Goal: Check status: Check status

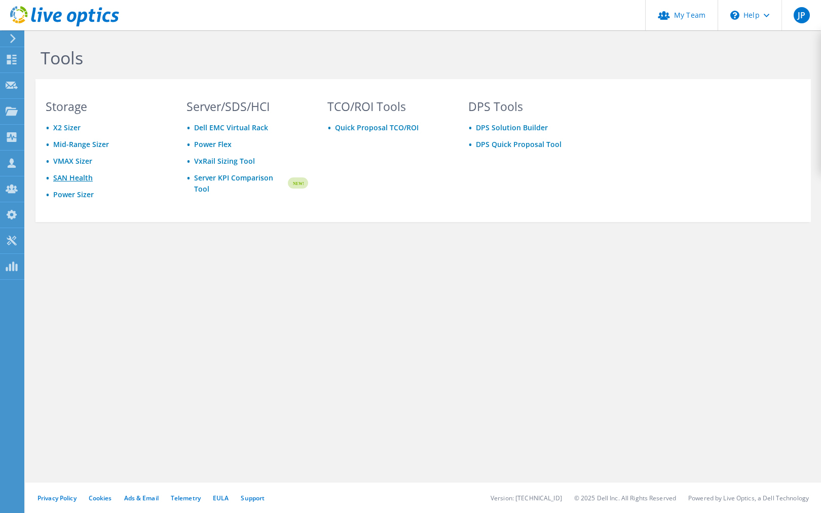
click at [69, 177] on link "SAN Health" at bounding box center [73, 178] width 40 height 10
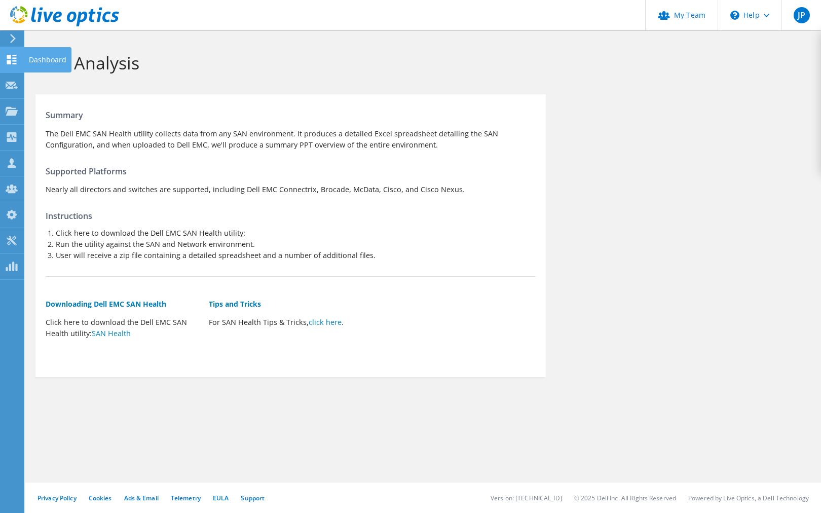
click at [34, 55] on div "Dashboard" at bounding box center [48, 59] width 48 height 25
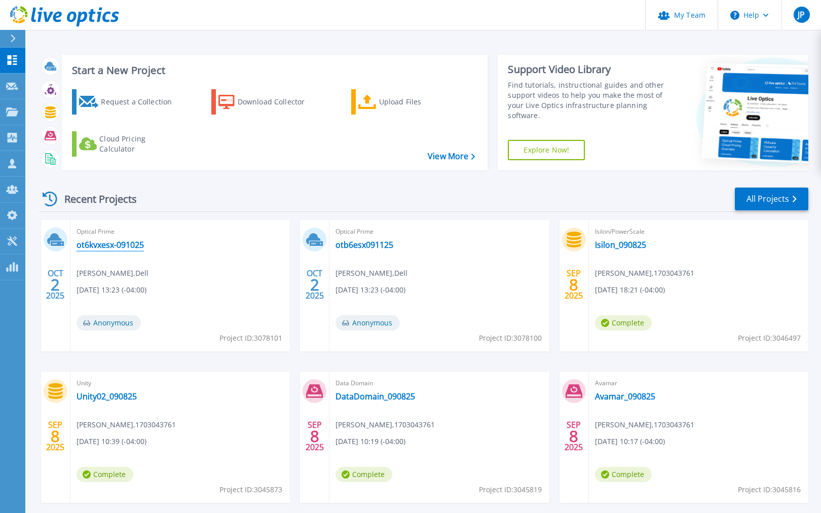
click at [113, 244] on link "ot6kvxesx-091025" at bounding box center [110, 245] width 67 height 10
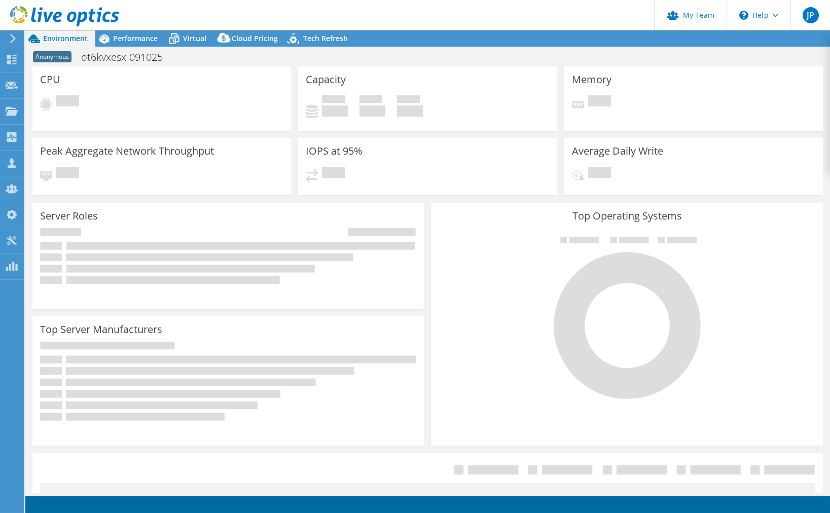
select select "USEast"
select select "USD"
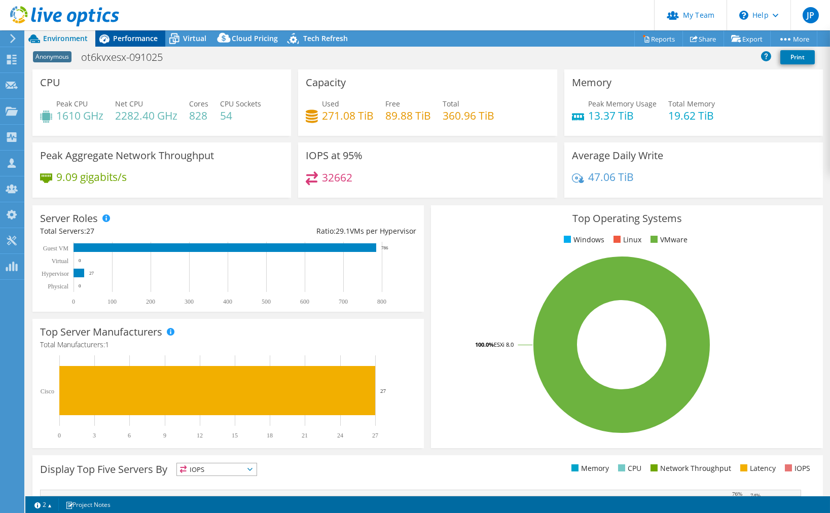
click at [127, 40] on span "Performance" at bounding box center [135, 38] width 45 height 10
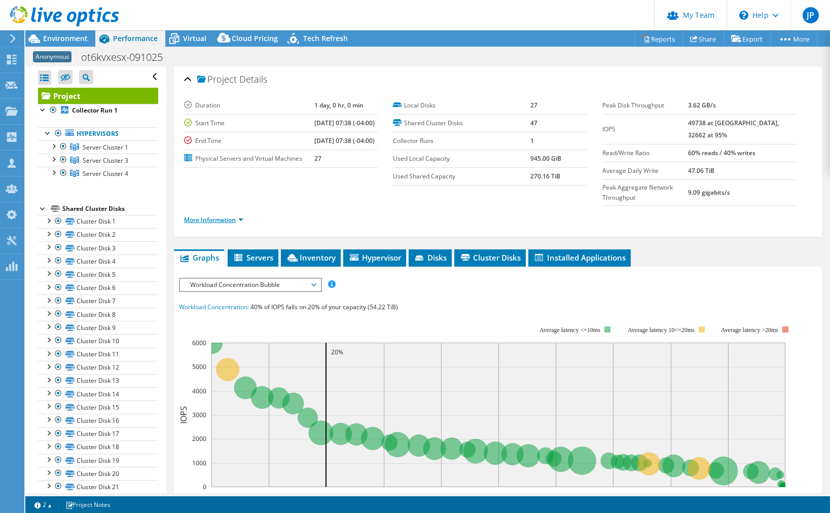
click at [202, 217] on link "More Information" at bounding box center [213, 219] width 59 height 9
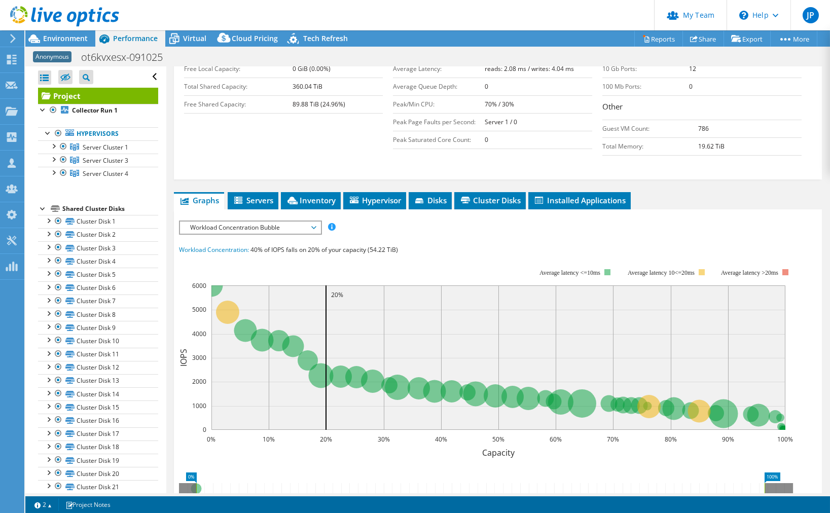
scroll to position [211, 0]
click at [250, 195] on span "Servers" at bounding box center [253, 200] width 41 height 10
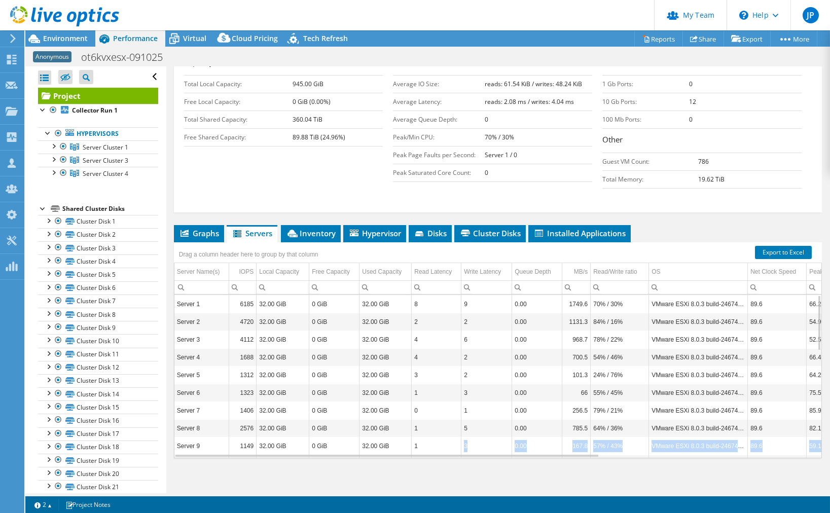
drag, startPoint x: 460, startPoint y: 448, endPoint x: 523, endPoint y: 451, distance: 62.4
click at [523, 451] on div "Server 1 6185 32.00 GiB 0 GiB 32.00 GiB 8 9 0.00 1749.6 70% / 30% VMware ESXi 8…" at bounding box center [497, 376] width 647 height 163
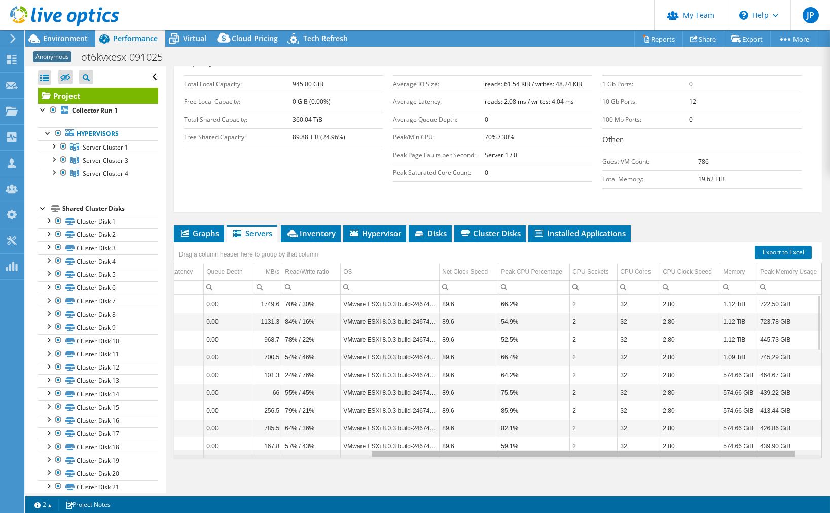
scroll to position [0, 281]
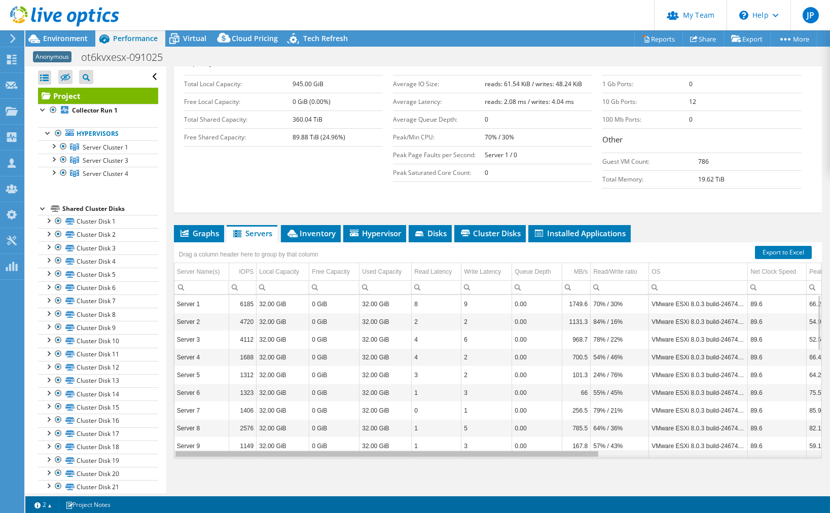
drag, startPoint x: 523, startPoint y: 451, endPoint x: 285, endPoint y: 429, distance: 238.7
click at [289, 431] on body "JP Partner Team Admin John Panzarella john.panzarella@peraton.com peraton My Pr…" at bounding box center [415, 256] width 830 height 513
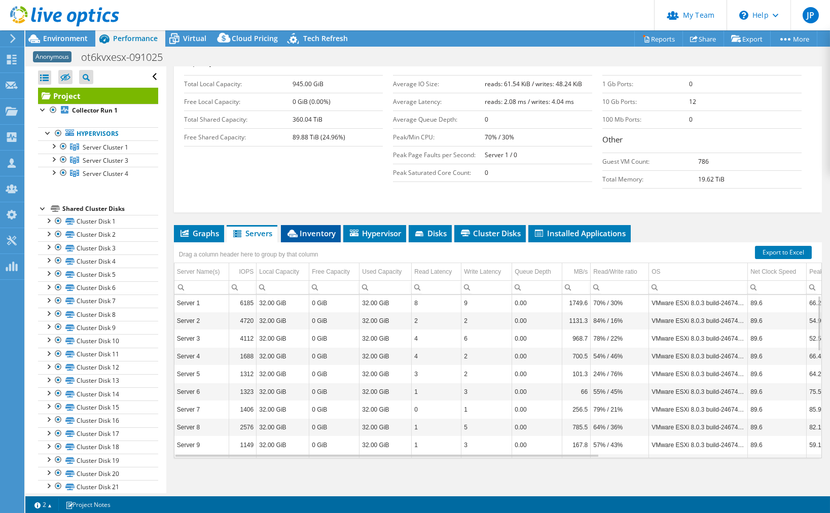
click at [300, 236] on li "Inventory" at bounding box center [311, 233] width 60 height 17
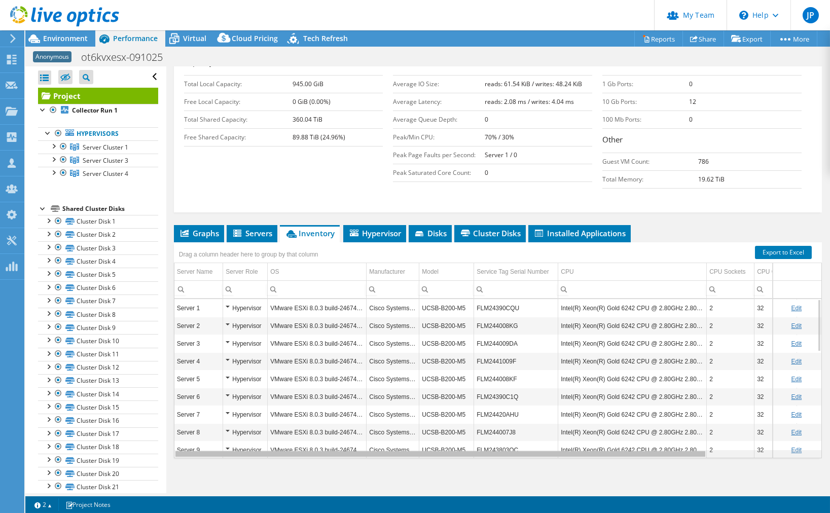
drag, startPoint x: 663, startPoint y: 452, endPoint x: 544, endPoint y: 439, distance: 119.2
click at [550, 439] on body "JP Partner Team Admin John Panzarella john.panzarella@peraton.com peraton My Pr…" at bounding box center [415, 256] width 830 height 513
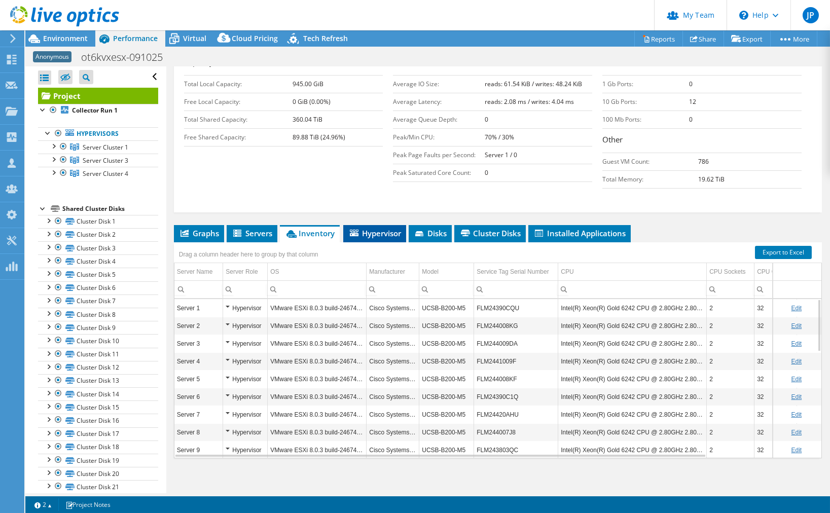
click at [370, 228] on span "Hypervisor" at bounding box center [374, 233] width 53 height 10
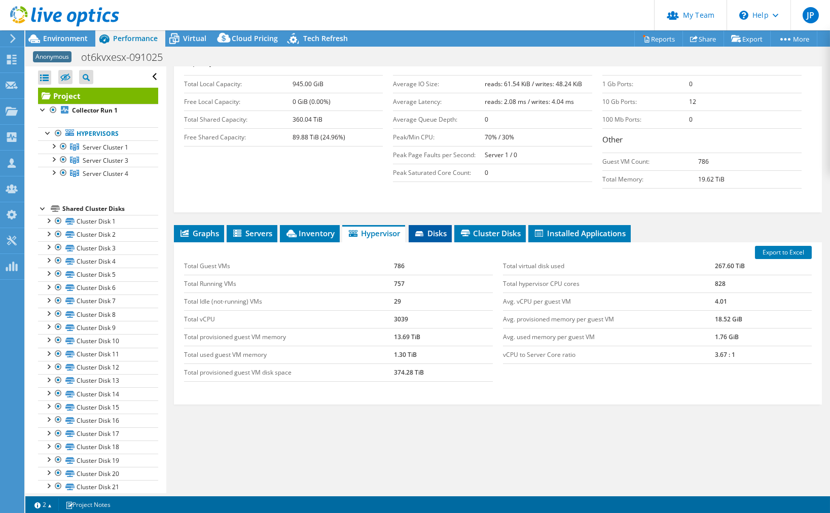
click at [430, 228] on span "Disks" at bounding box center [430, 233] width 33 height 10
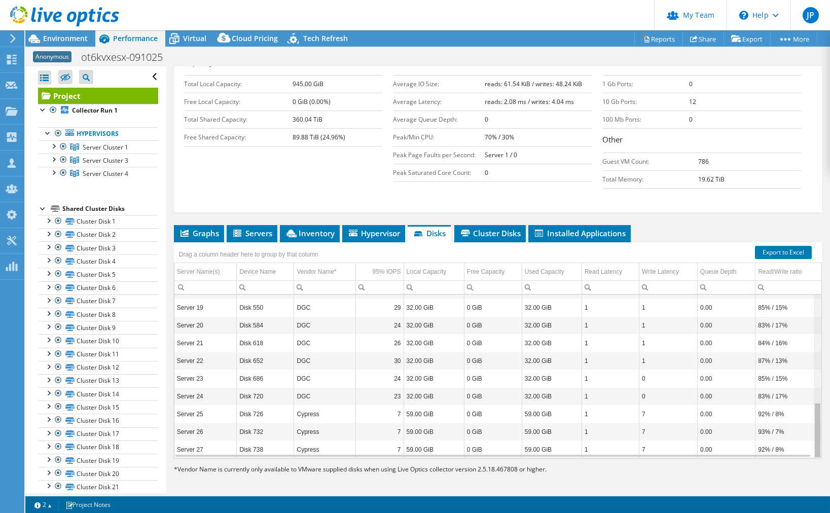
drag, startPoint x: 808, startPoint y: 316, endPoint x: 801, endPoint y: 436, distance: 120.4
click at [801, 436] on body "JP Partner Team Admin John Panzarella john.panzarella@peraton.com peraton My Pr…" at bounding box center [415, 256] width 830 height 513
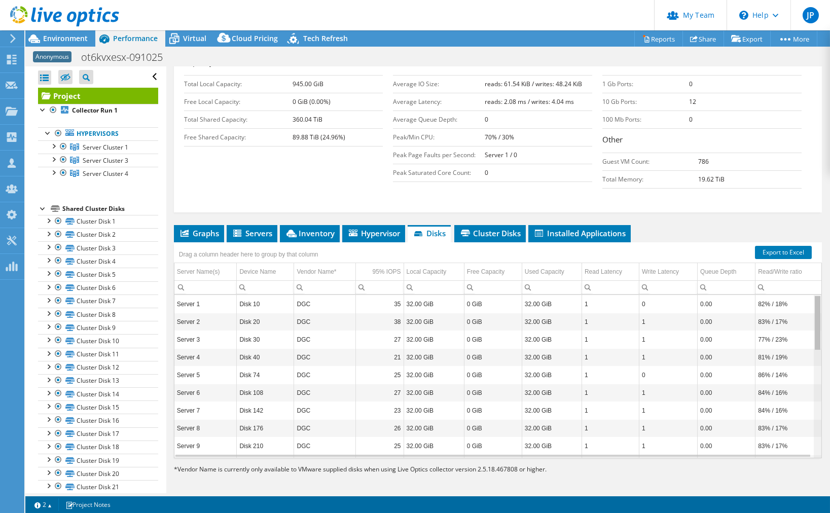
drag, startPoint x: 811, startPoint y: 441, endPoint x: 821, endPoint y: 270, distance: 172.1
click at [821, 270] on body "JP Partner Team Admin John Panzarella john.panzarella@peraton.com peraton My Pr…" at bounding box center [415, 256] width 830 height 513
click at [501, 228] on span "Cluster Disks" at bounding box center [489, 233] width 61 height 10
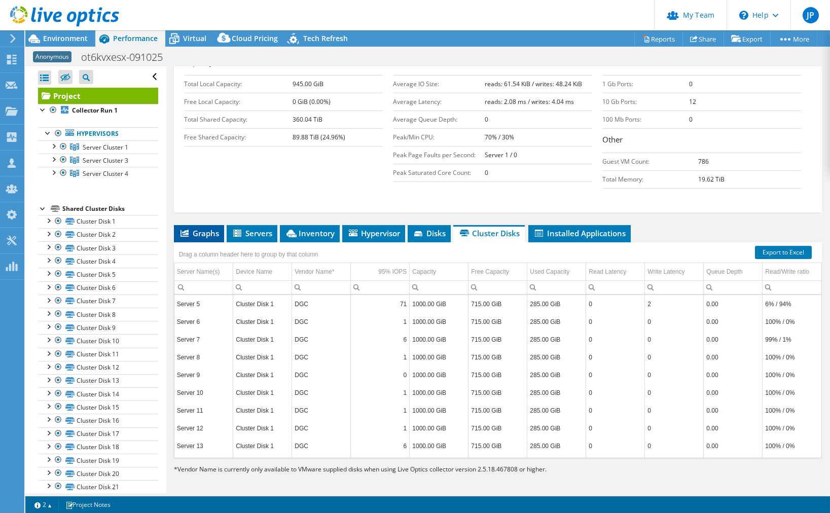
click at [189, 229] on span "Graphs" at bounding box center [199, 233] width 40 height 10
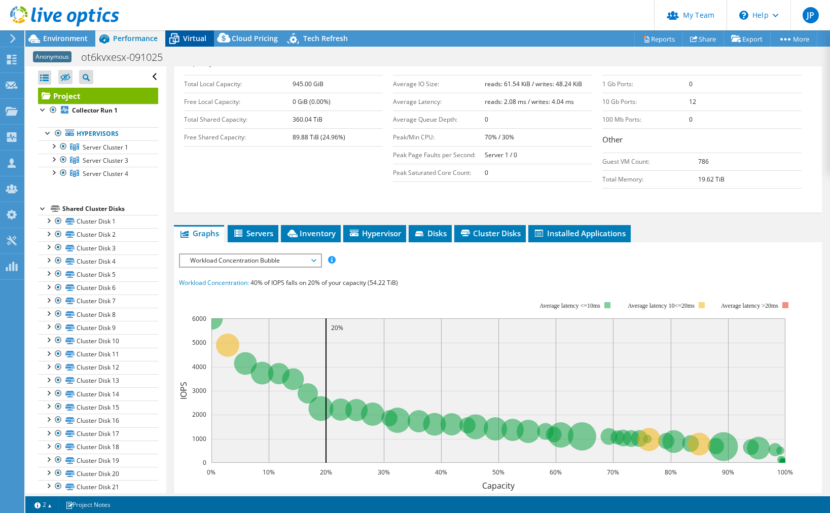
click at [191, 38] on span "Virtual" at bounding box center [194, 38] width 23 height 10
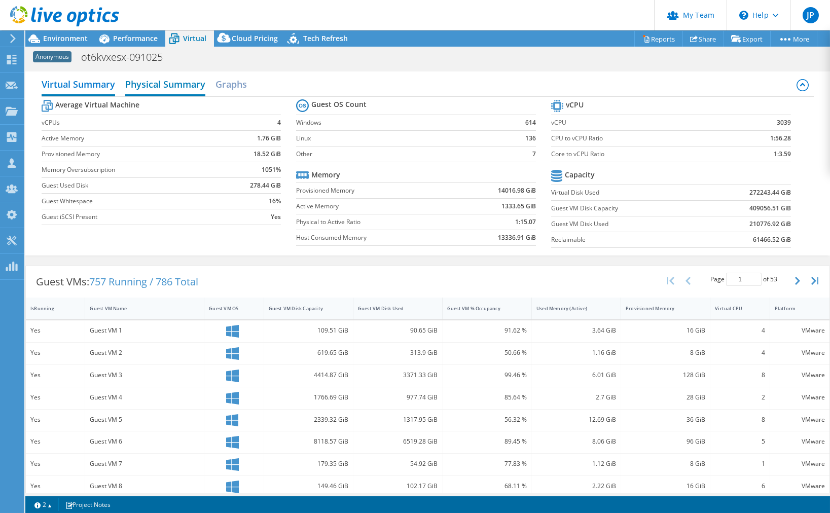
click at [157, 80] on h2 "Physical Summary" at bounding box center [165, 85] width 80 height 22
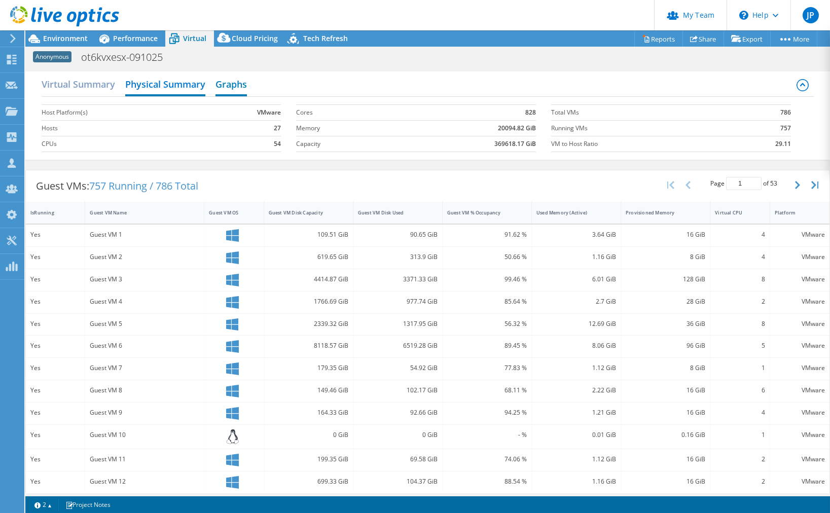
click at [232, 83] on h2 "Graphs" at bounding box center [230, 85] width 31 height 22
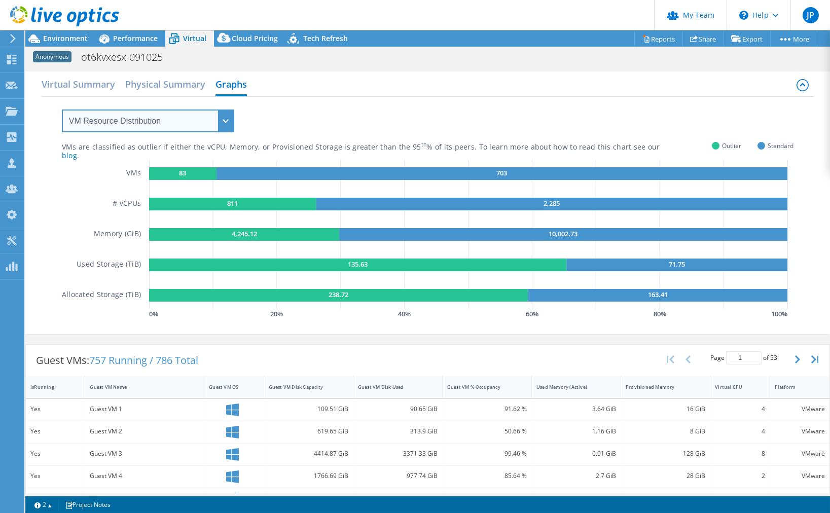
click at [223, 121] on select "VM Resource Distribution Provisioning Contrast Over Provisioning" at bounding box center [148, 120] width 172 height 23
click at [313, 116] on div "VMs are classified as outlier if either the vCPU, Memory, or Provisioned Storag…" at bounding box center [428, 209] width 732 height 225
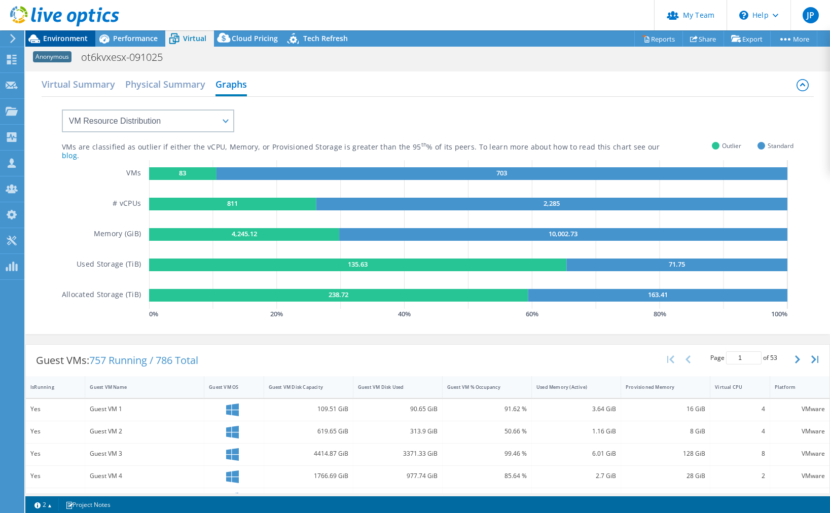
click at [65, 36] on span "Environment" at bounding box center [65, 38] width 45 height 10
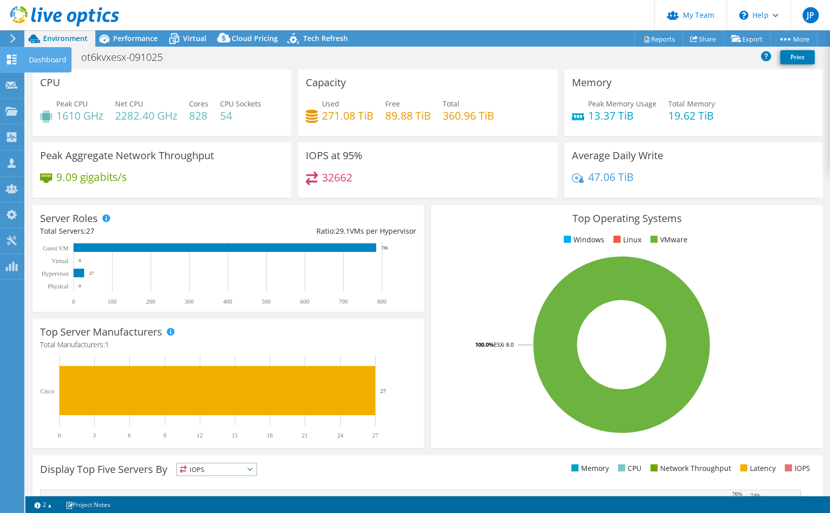
click at [8, 60] on use at bounding box center [12, 60] width 10 height 10
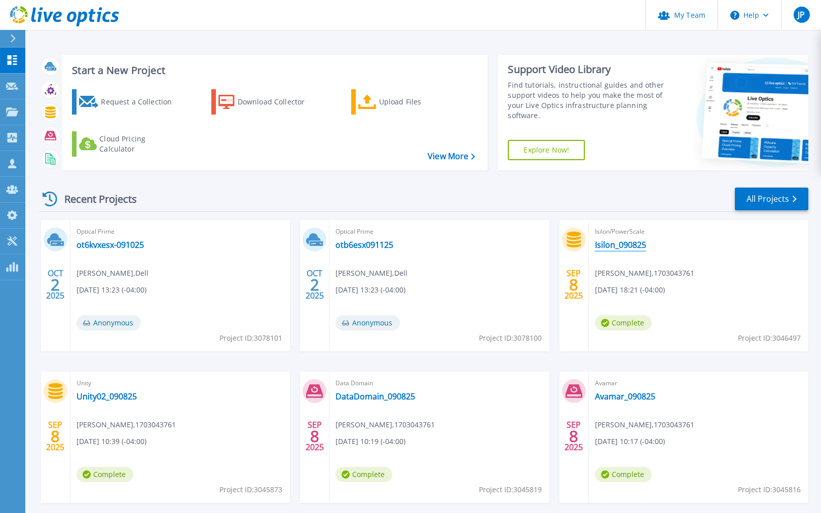
click at [621, 243] on link "Isilon_090825" at bounding box center [620, 245] width 51 height 10
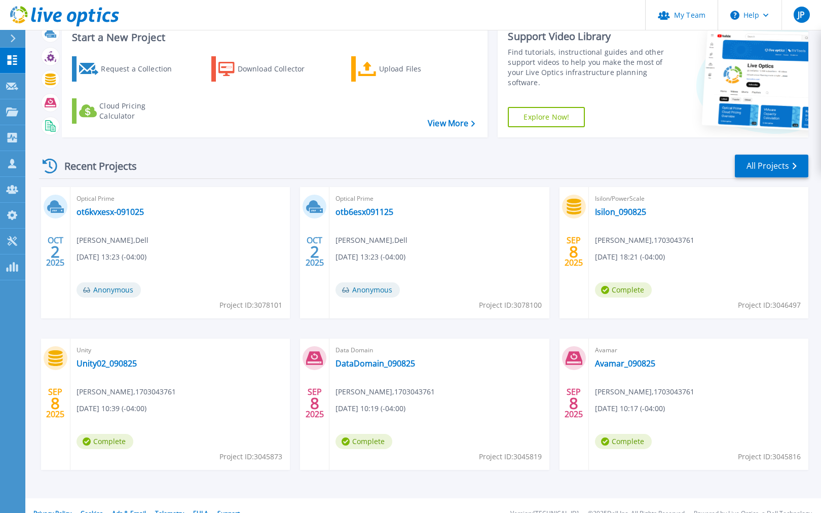
scroll to position [30, 0]
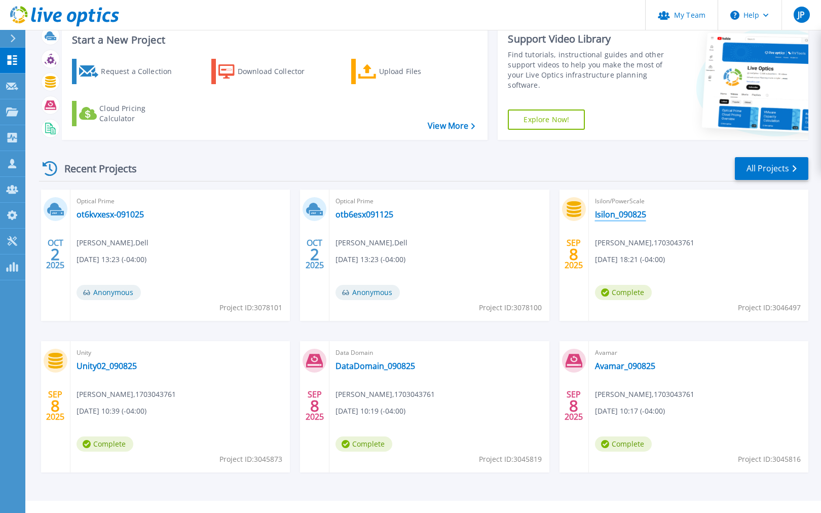
click at [613, 215] on link "Isilon_090825" at bounding box center [620, 214] width 51 height 10
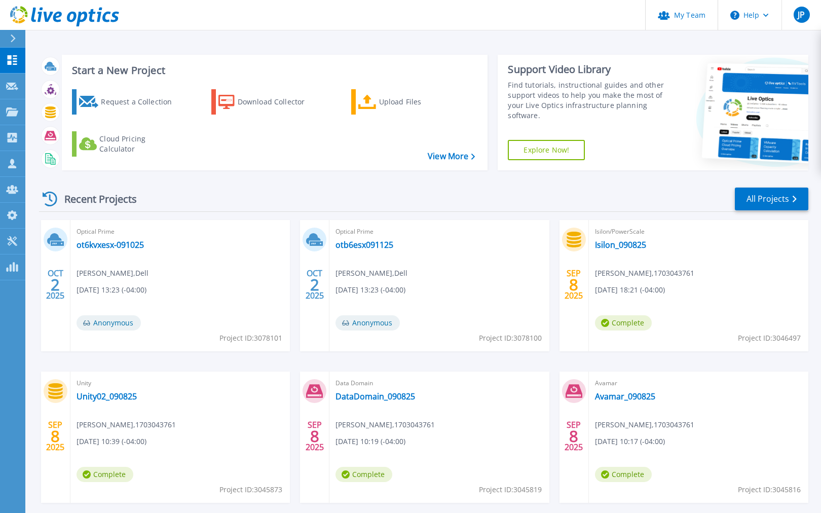
click at [614, 238] on div "Isilon/PowerScale Isilon_090825 Michael Ebert , 1703043761 09/08/2025, 18:21 (-…" at bounding box center [698, 285] width 219 height 131
click at [614, 243] on link "Isilon_090825" at bounding box center [620, 245] width 51 height 10
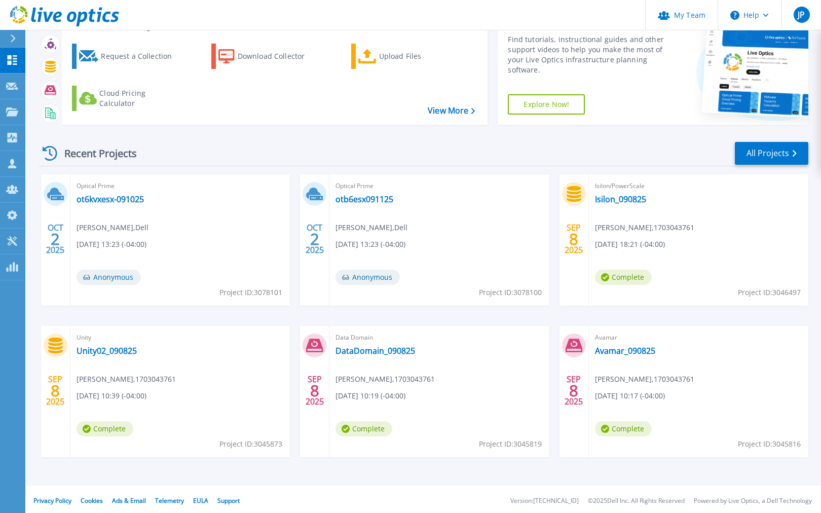
scroll to position [48, 0]
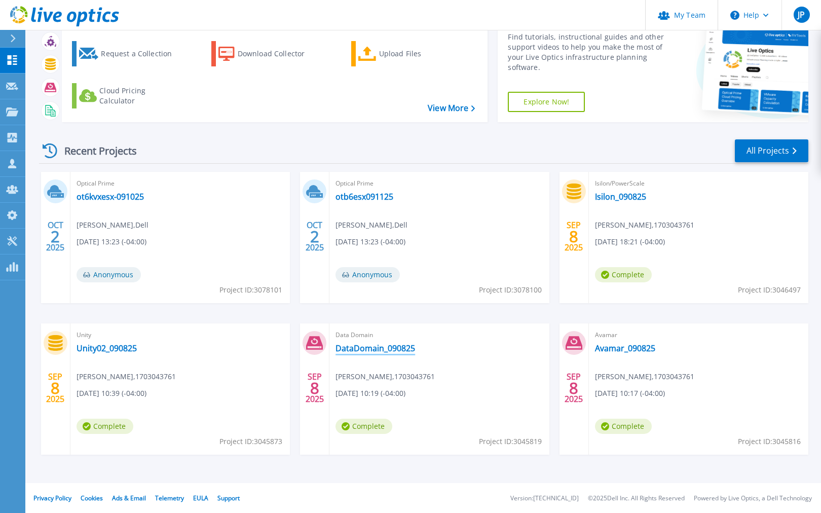
click at [365, 346] on link "DataDomain_090825" at bounding box center [376, 348] width 80 height 10
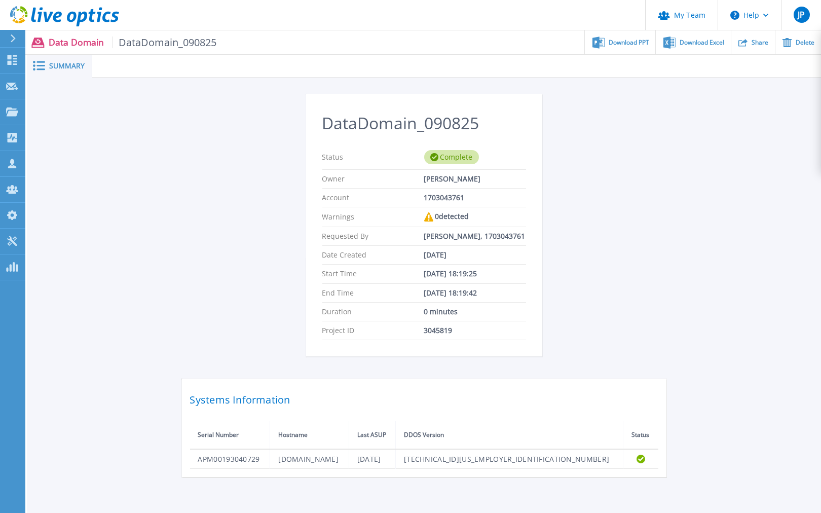
click at [156, 43] on span "DataDomain_090825" at bounding box center [164, 42] width 105 height 12
click at [77, 43] on p "Data Domain DataDomain_090825" at bounding box center [133, 42] width 168 height 12
click at [156, 42] on span "DataDomain_090825" at bounding box center [164, 42] width 105 height 12
drag, startPoint x: 149, startPoint y: 219, endPoint x: 473, endPoint y: 294, distance: 333.0
click at [149, 219] on div "DataDomain_090825 Status Complete Owner [PERSON_NAME] Account 1703043761 Warnin…" at bounding box center [424, 285] width 794 height 415
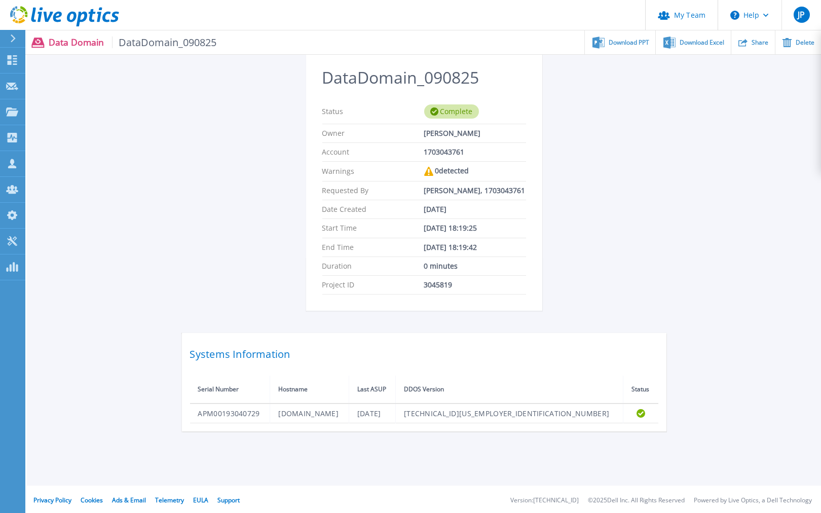
scroll to position [46, 0]
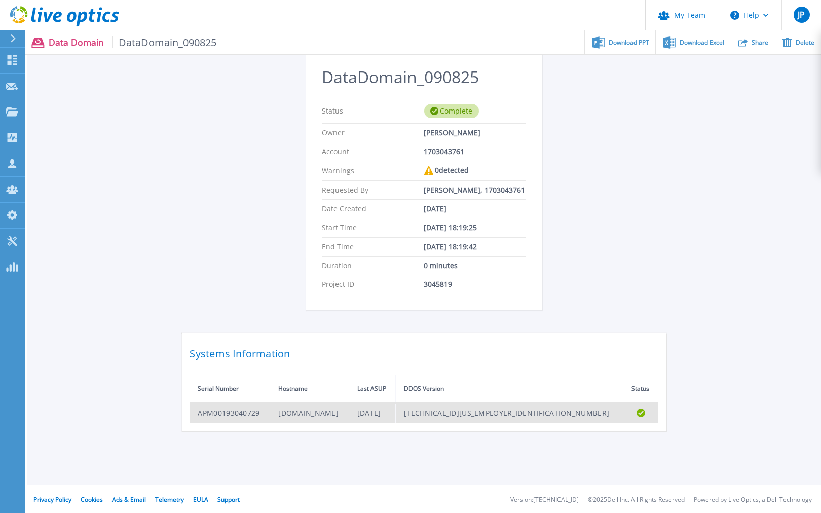
click at [349, 411] on td "[DOMAIN_NAME]" at bounding box center [309, 413] width 79 height 20
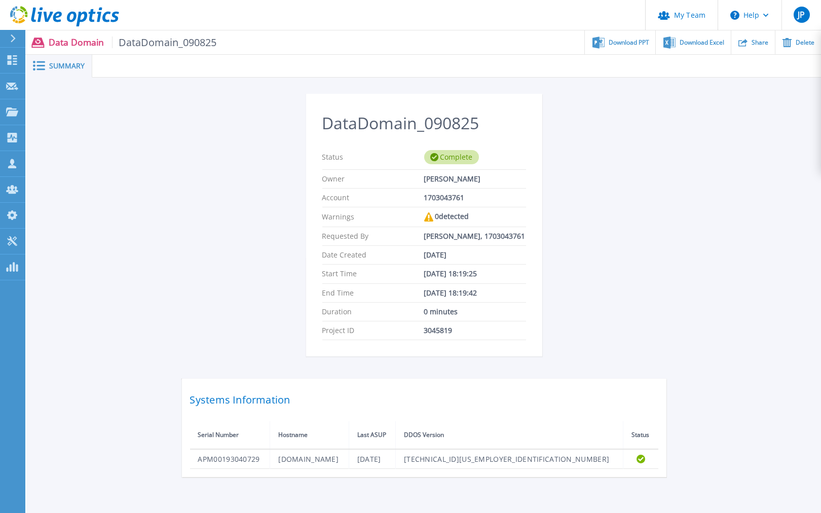
scroll to position [0, 0]
drag, startPoint x: 710, startPoint y: 220, endPoint x: 182, endPoint y: 181, distance: 529.6
click at [195, 191] on div "DataDomain_090825 Status Complete Owner [PERSON_NAME] Account 1703043761 Warnin…" at bounding box center [424, 285] width 485 height 383
click at [49, 67] on span "Summary" at bounding box center [66, 65] width 35 height 7
click at [162, 36] on span "DataDomain_090825" at bounding box center [164, 42] width 105 height 12
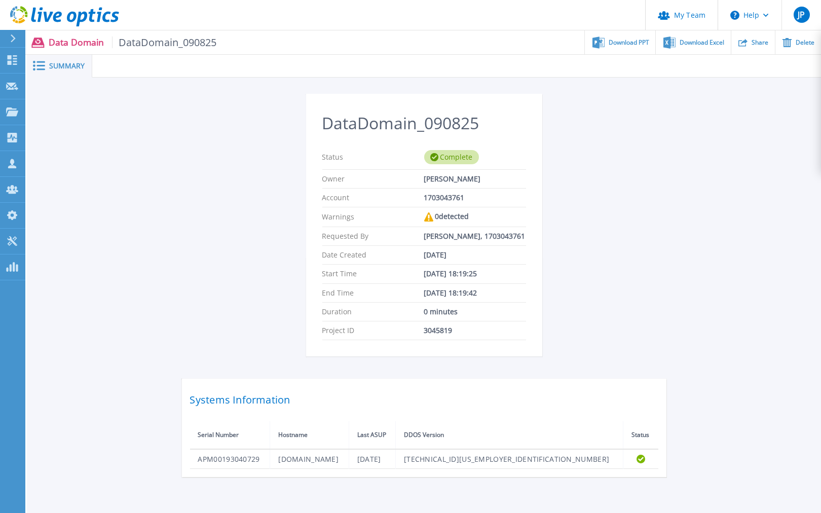
click at [11, 38] on icon at bounding box center [13, 38] width 6 height 8
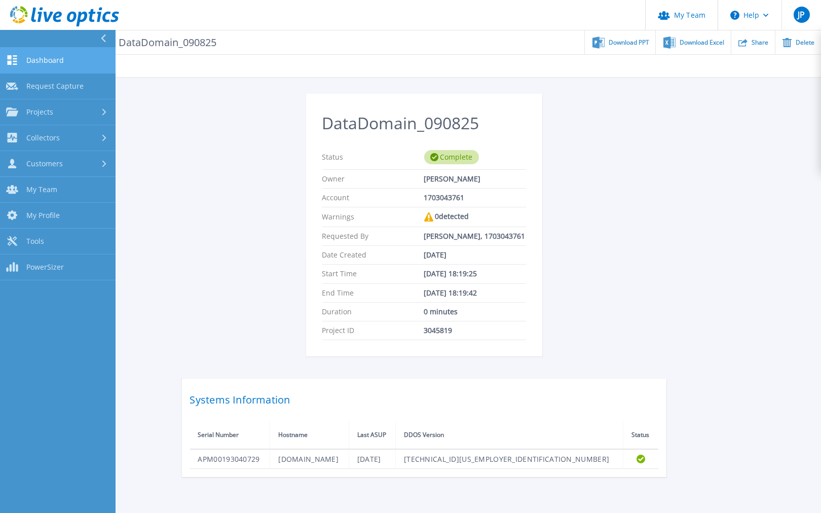
click at [43, 58] on span "Dashboard" at bounding box center [45, 60] width 38 height 9
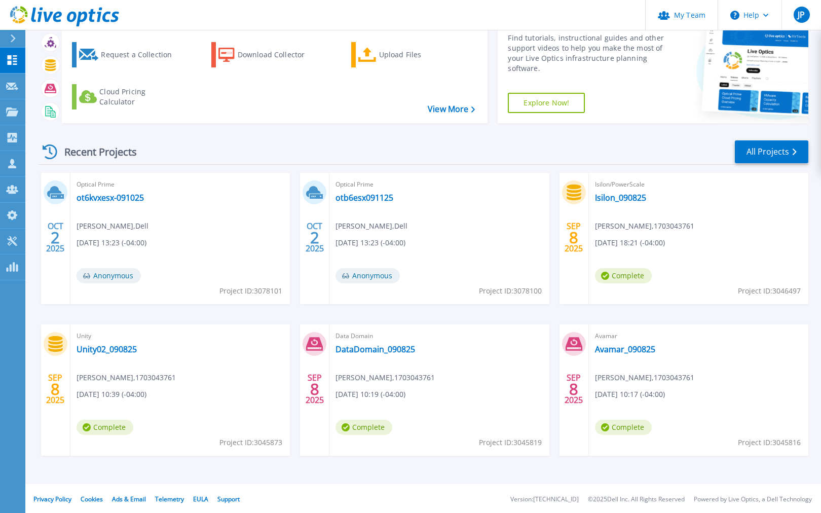
scroll to position [48, 0]
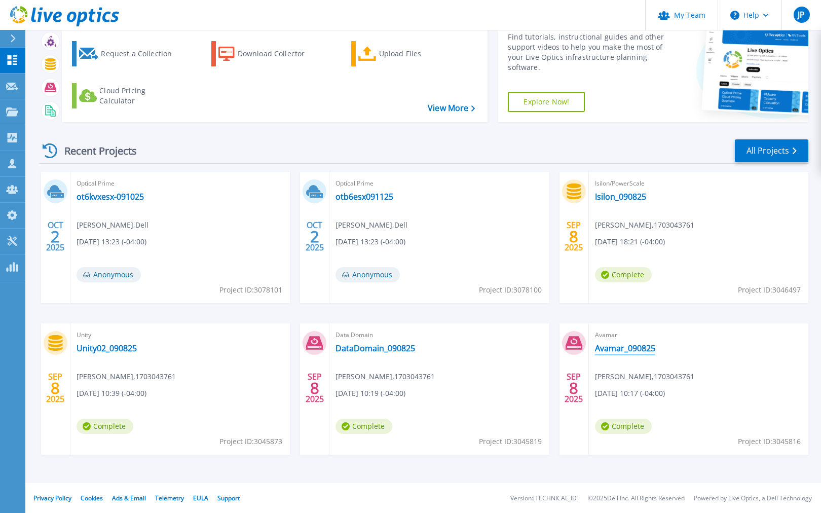
click at [625, 347] on link "Avamar_090825" at bounding box center [625, 348] width 60 height 10
